Goal: Check status: Check status

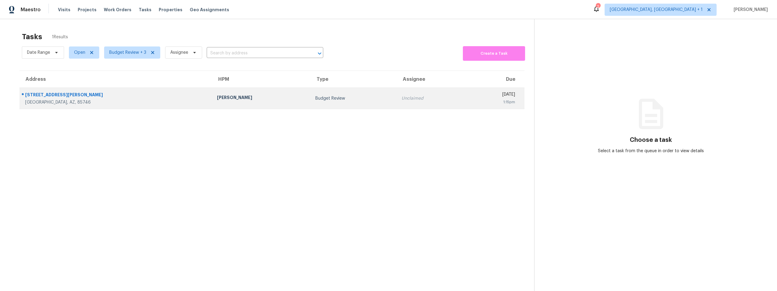
click at [142, 97] on div "[STREET_ADDRESS][PERSON_NAME]" at bounding box center [116, 96] width 182 height 8
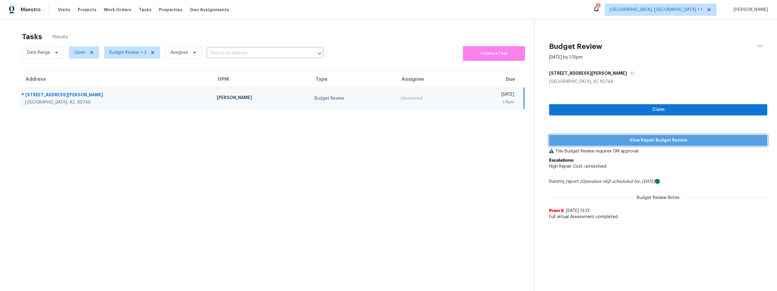
click at [633, 140] on span "View Repair Budget Review" at bounding box center [658, 141] width 209 height 8
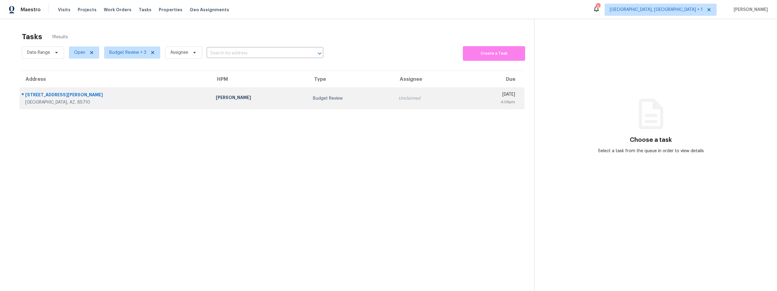
click at [216, 98] on div "[PERSON_NAME]" at bounding box center [260, 98] width 88 height 8
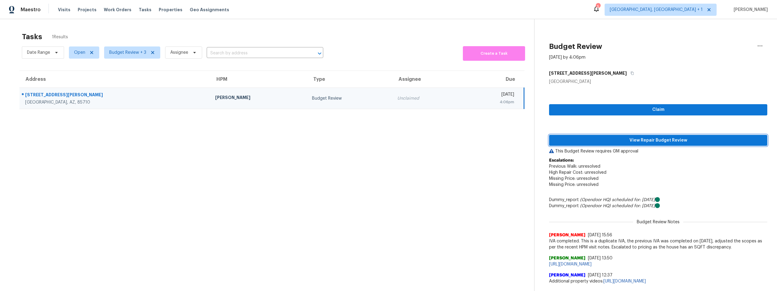
click at [649, 141] on span "View Repair Budget Review" at bounding box center [658, 141] width 209 height 8
